Goal: Navigation & Orientation: Understand site structure

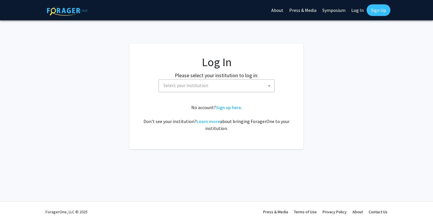
select select
click at [279, 12] on link "About" at bounding box center [277, 10] width 18 height 20
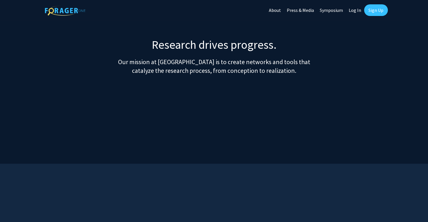
click at [331, 8] on link "Symposium" at bounding box center [331, 10] width 29 height 20
click at [297, 8] on link "Press & Media" at bounding box center [300, 10] width 33 height 20
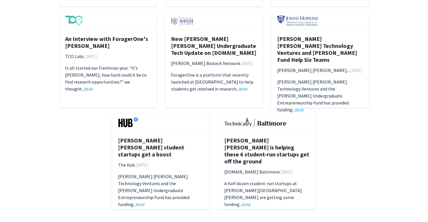
scroll to position [914, 0]
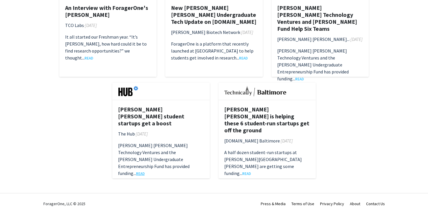
click at [140, 171] on link "READ" at bounding box center [140, 173] width 9 height 5
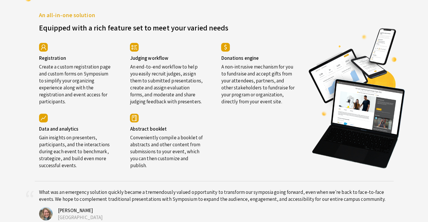
scroll to position [982, 0]
